Goal: Task Accomplishment & Management: Use online tool/utility

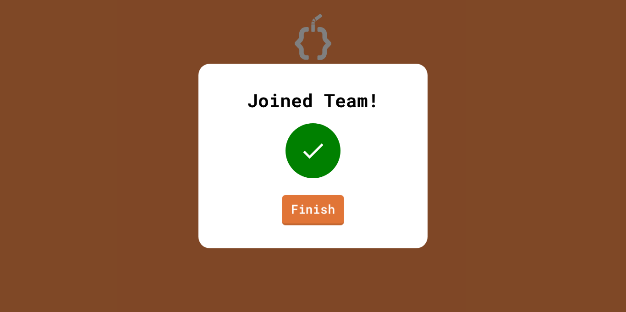
click at [322, 220] on link "Finish" at bounding box center [313, 210] width 62 height 30
